Goal: Task Accomplishment & Management: Complete application form

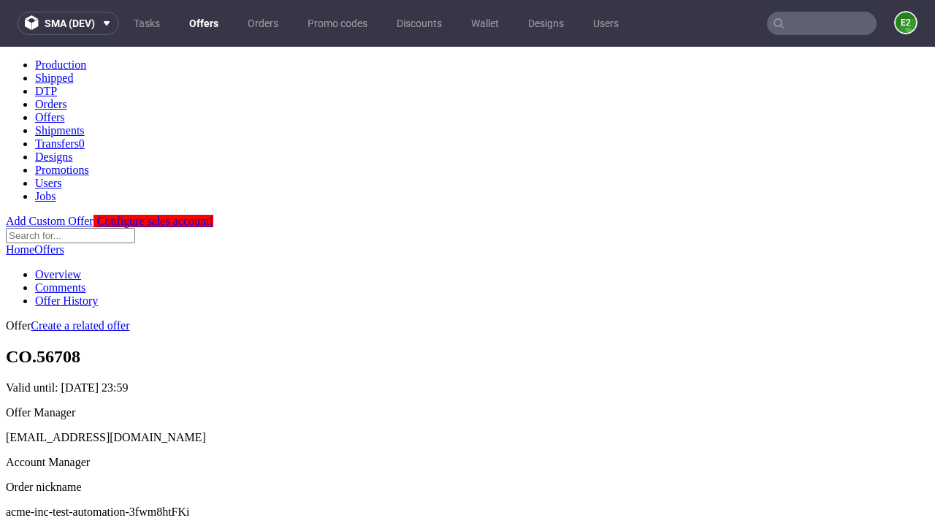
scroll to position [145, 0]
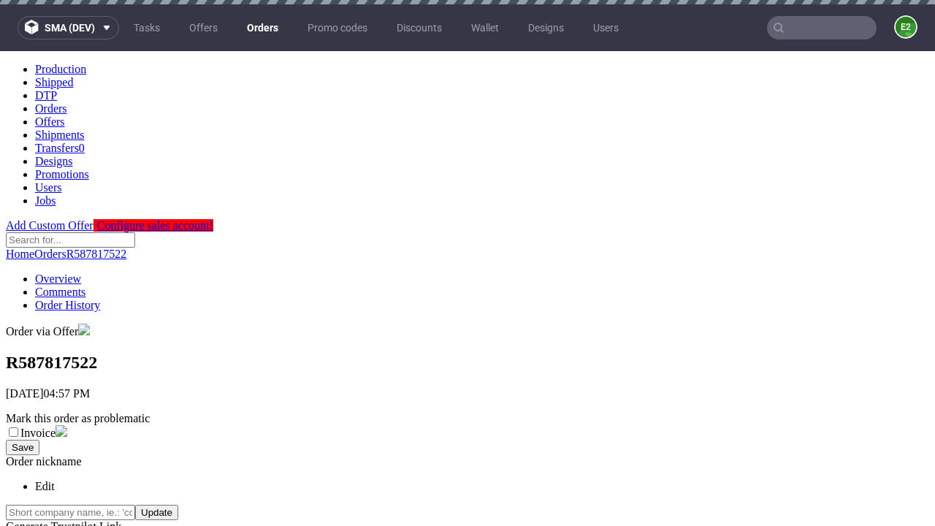
scroll to position [332, 0]
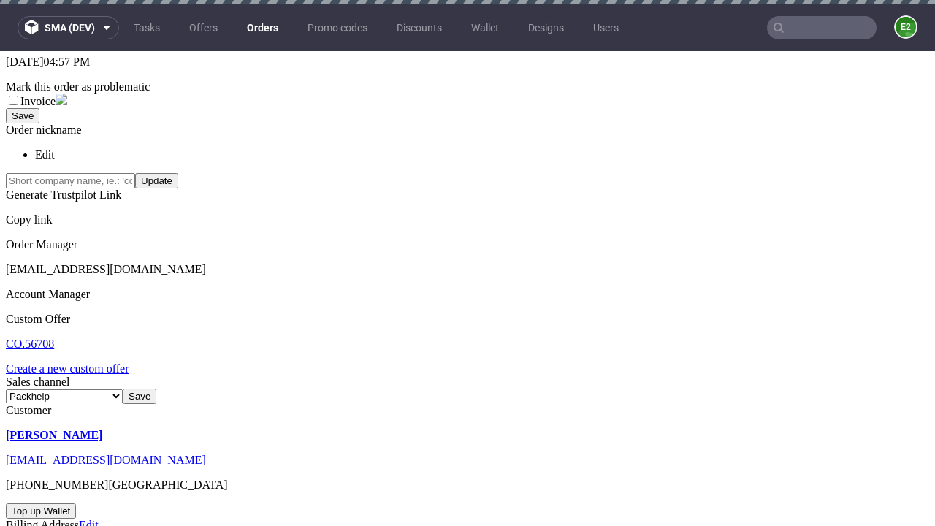
click at [75, 362] on link "Create a new custom offer" at bounding box center [67, 368] width 123 height 12
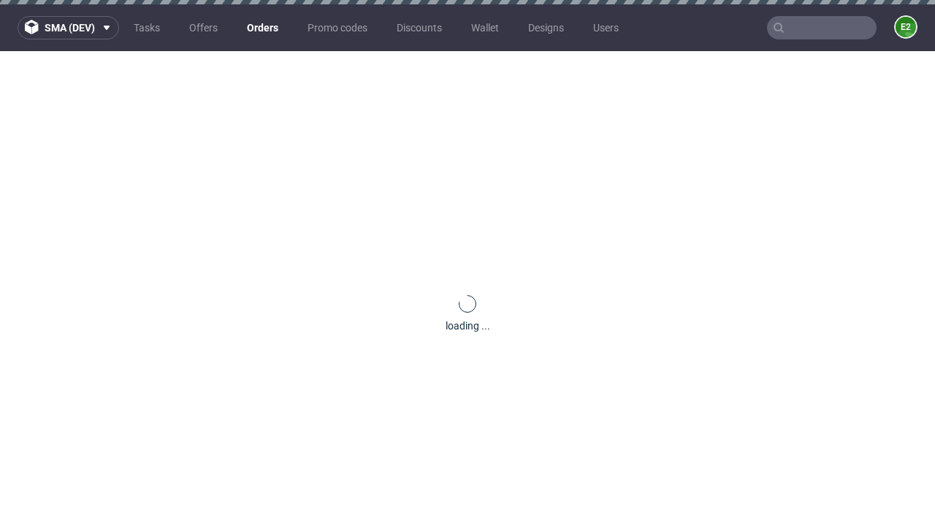
scroll to position [0, 0]
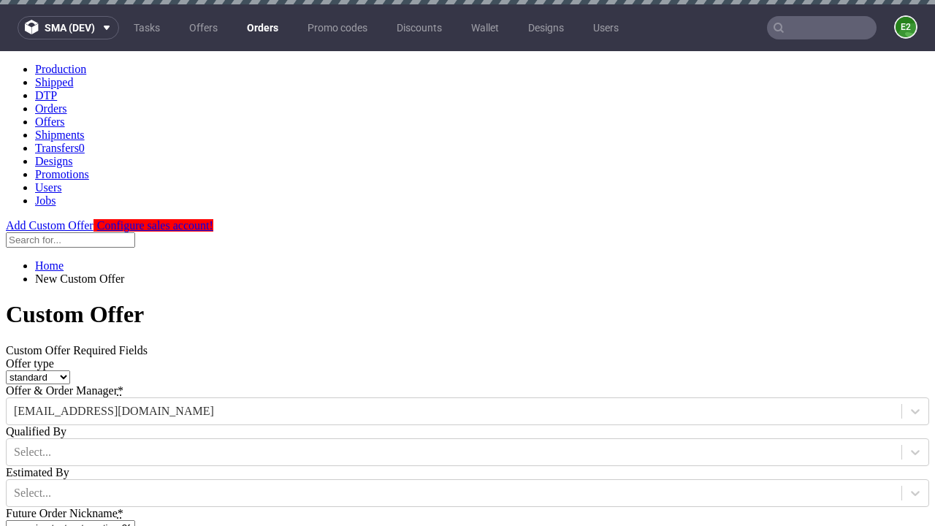
type input "acme-inc-test-automation-3fwm8htFKi"
type input "2025-09-03"
type input "e2e-user-YrZACHvLUV@test.com"
select select "gb"
type input "e2e-user-YrZACHvLUV@test.com"
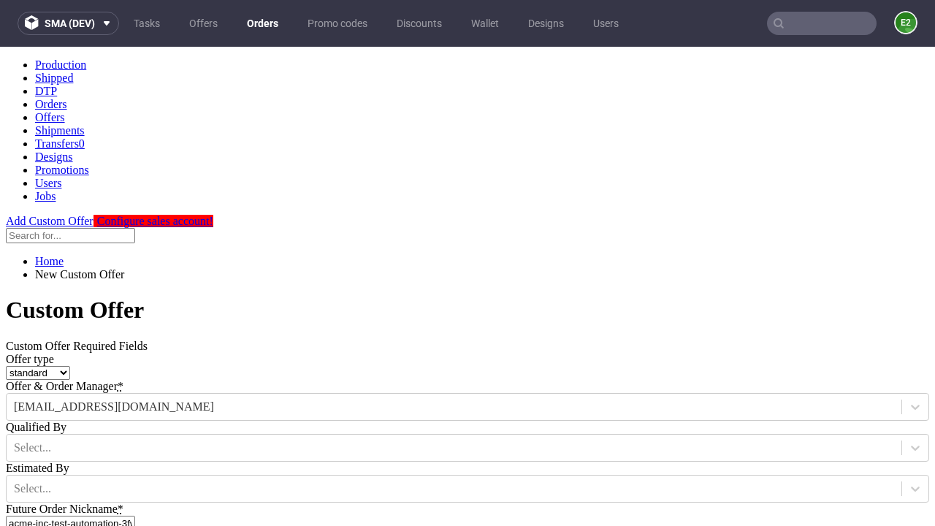
scroll to position [220, 0]
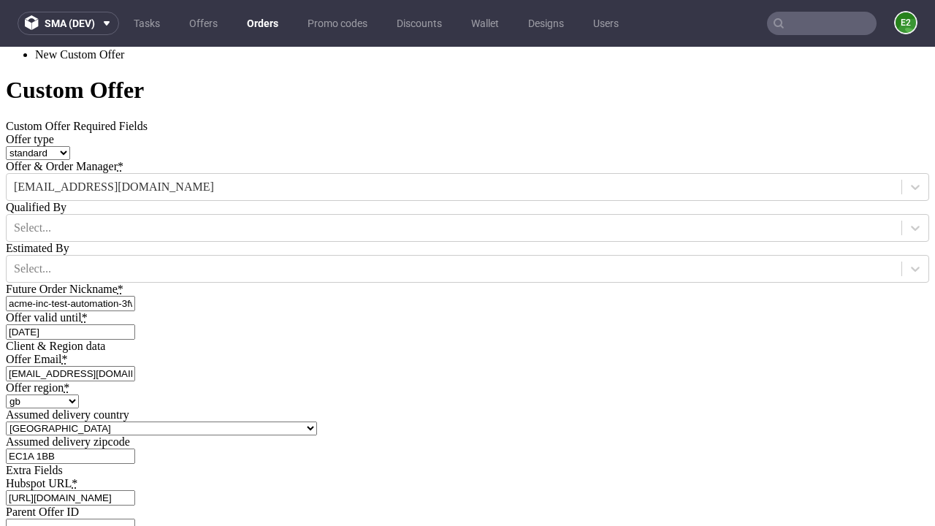
type input "[URL][DOMAIN_NAME]"
type input "Please wait..."
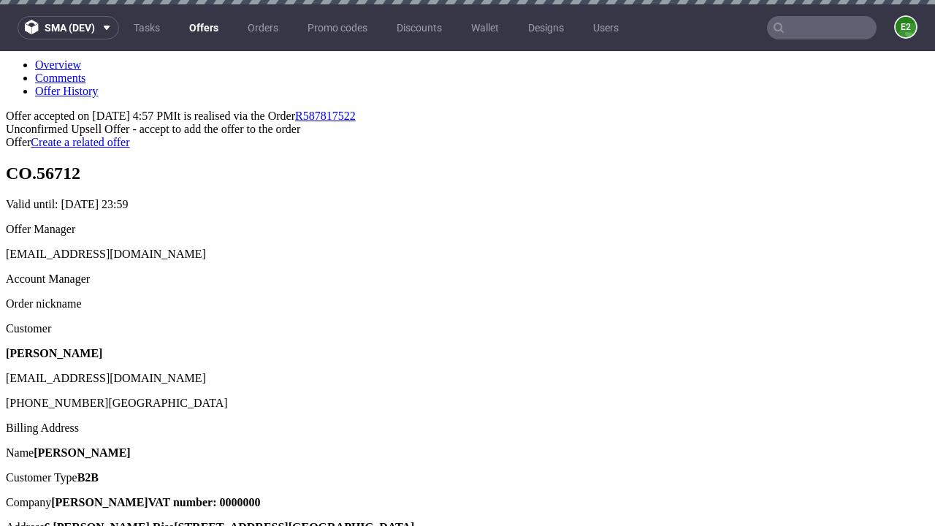
scroll to position [4, 0]
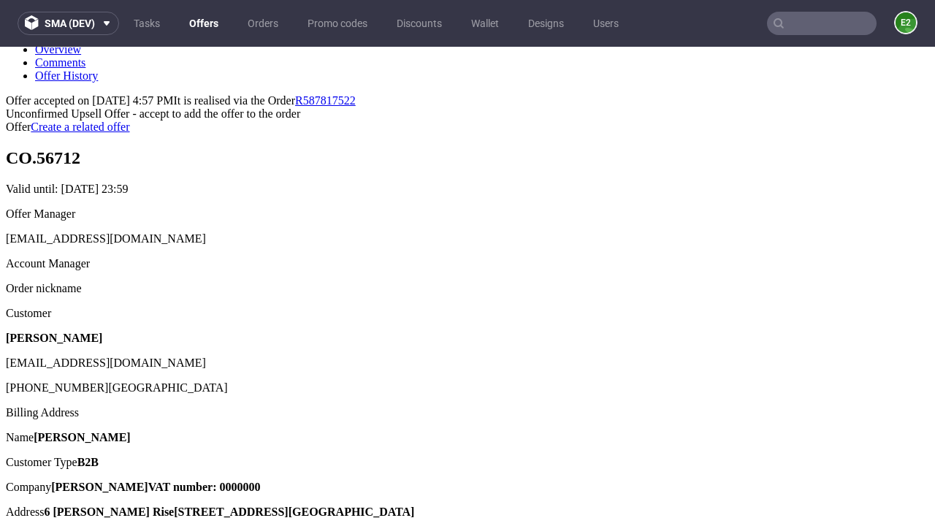
type input "In progress..."
